Goal: Find contact information: Find contact information

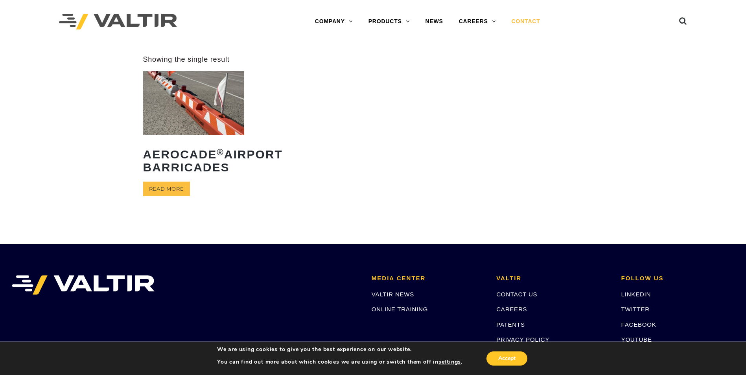
click at [520, 23] on link "CONTACT" at bounding box center [526, 22] width 44 height 16
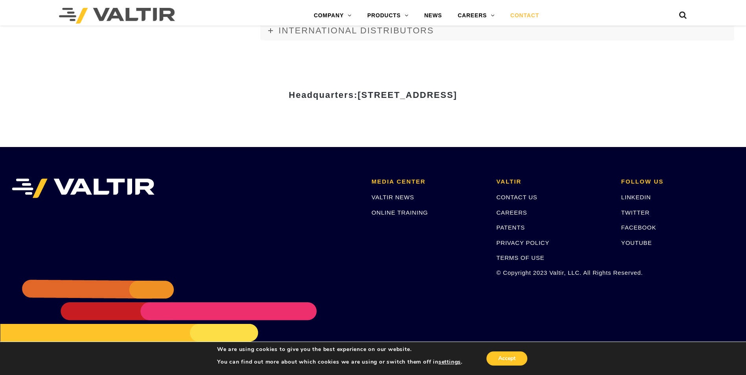
scroll to position [1077, 0]
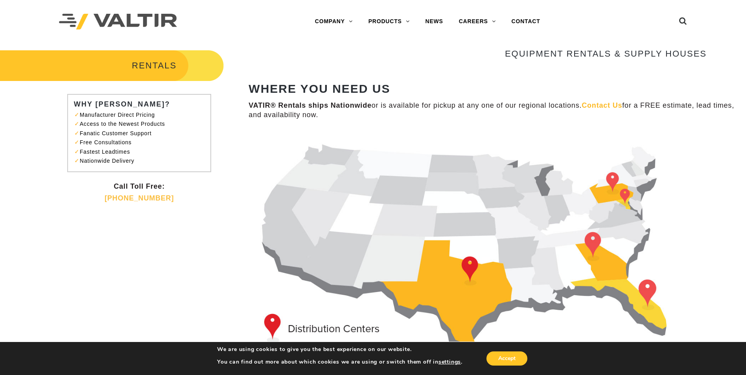
click at [613, 179] on img at bounding box center [477, 248] width 458 height 235
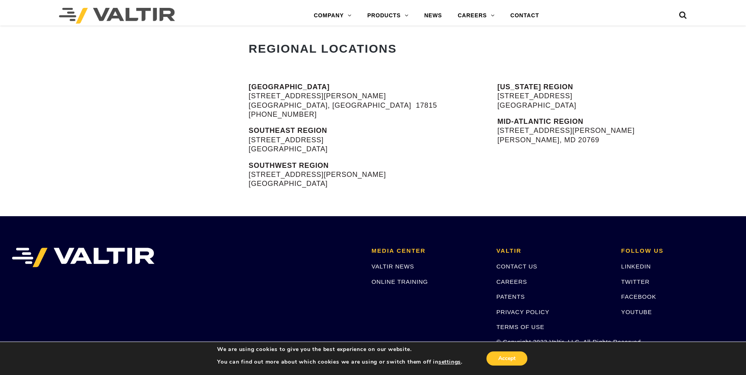
scroll to position [354, 0]
